Goal: Navigation & Orientation: Understand site structure

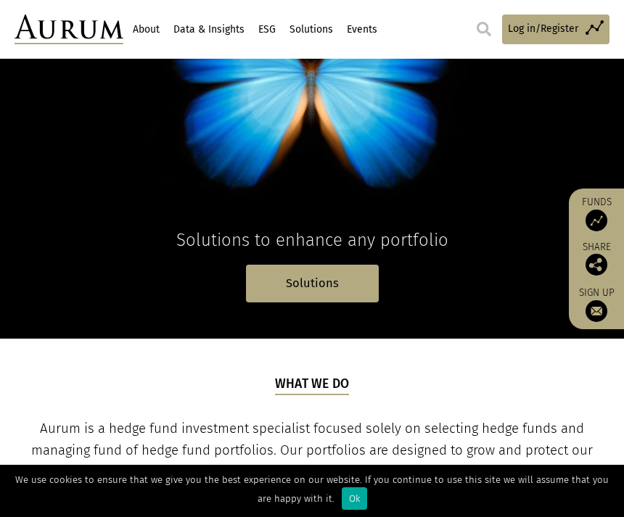
scroll to position [201, 0]
click at [157, 32] on link "About" at bounding box center [146, 29] width 30 height 25
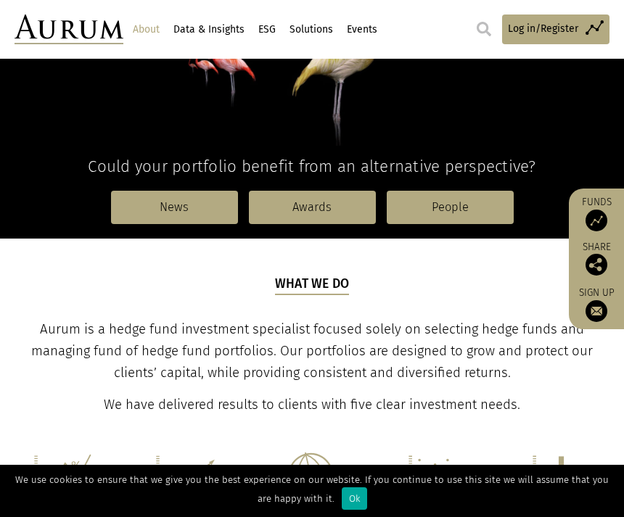
scroll to position [246, 0]
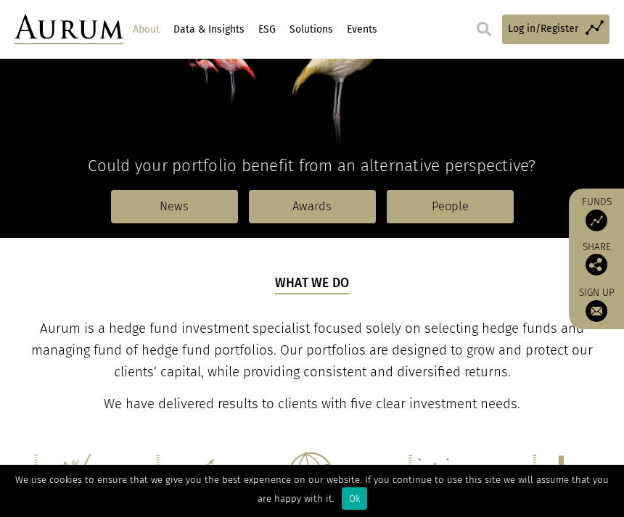
click at [455, 215] on link "People" at bounding box center [450, 206] width 127 height 33
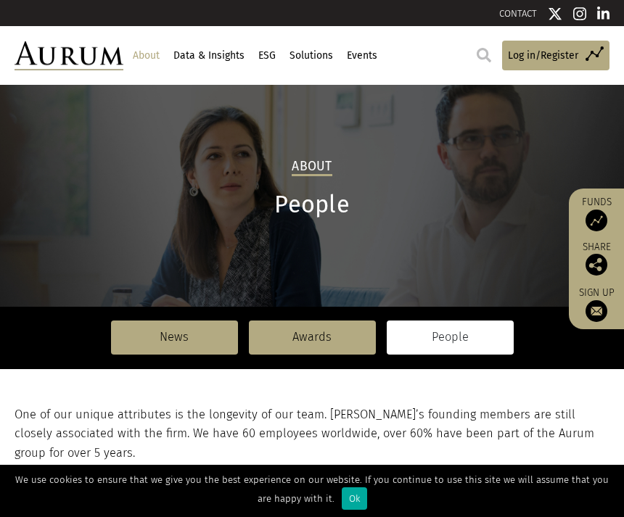
click at [270, 56] on link "ESG" at bounding box center [266, 56] width 21 height 25
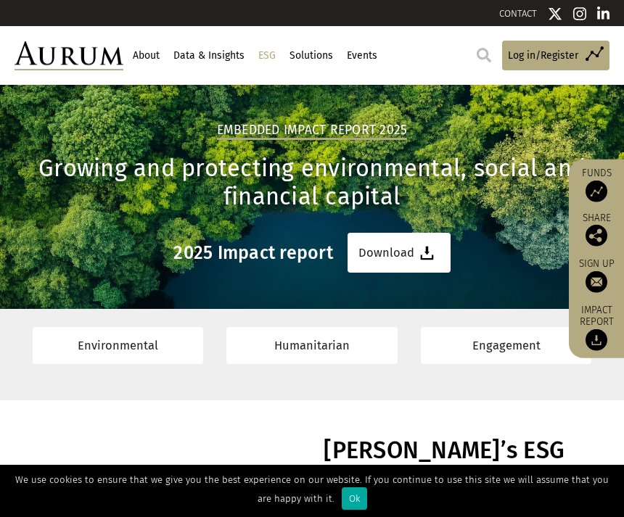
click at [306, 103] on div "Embedded Impact report 2025 Growing and protecting environmental, social and fi…" at bounding box center [312, 179] width 624 height 188
click at [318, 50] on link "Solutions" at bounding box center [310, 56] width 47 height 25
click at [558, 16] on img at bounding box center [554, 14] width 15 height 15
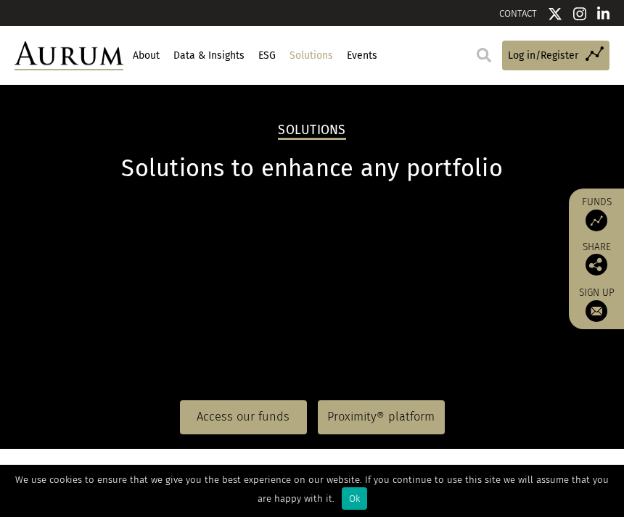
click at [318, 61] on link "Solutions" at bounding box center [310, 56] width 47 height 25
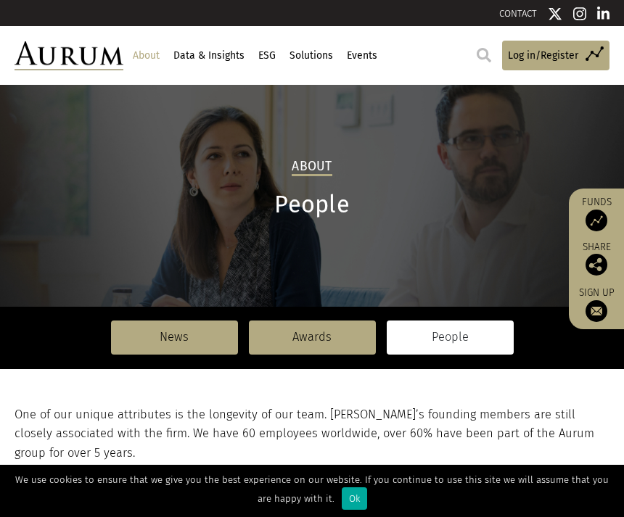
click at [365, 59] on link "Events" at bounding box center [361, 56] width 34 height 25
